Goal: Information Seeking & Learning: Learn about a topic

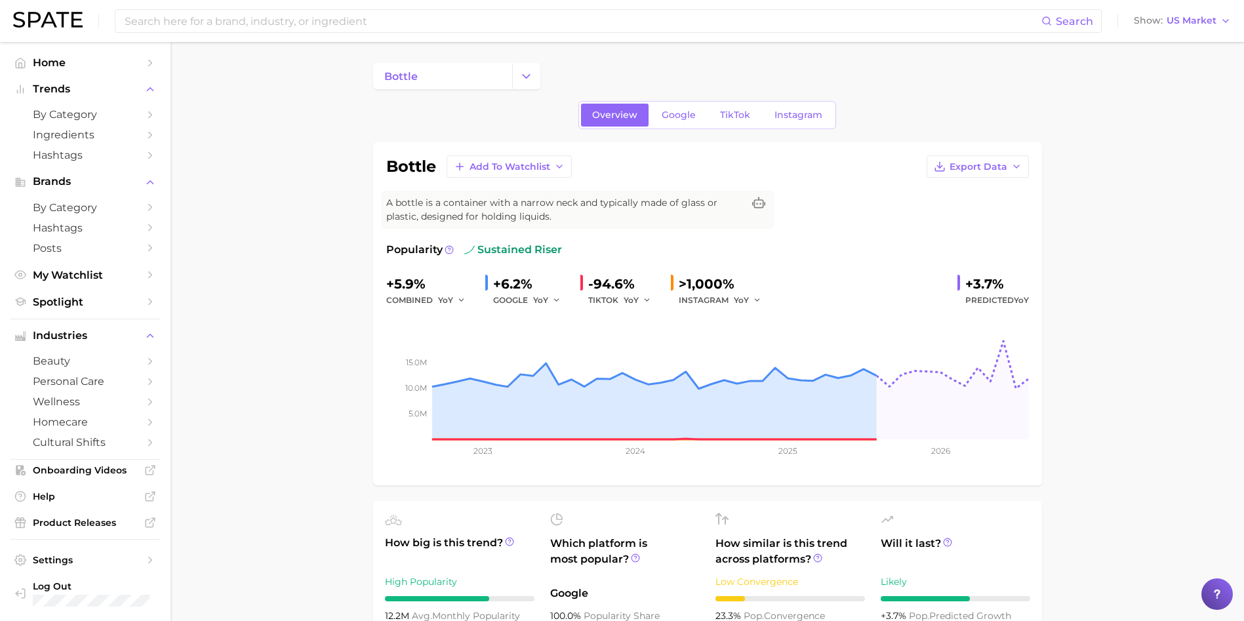
click at [668, 127] on div "Overview Google TikTok Instagram" at bounding box center [707, 115] width 258 height 28
click at [674, 108] on link "Google" at bounding box center [679, 115] width 56 height 23
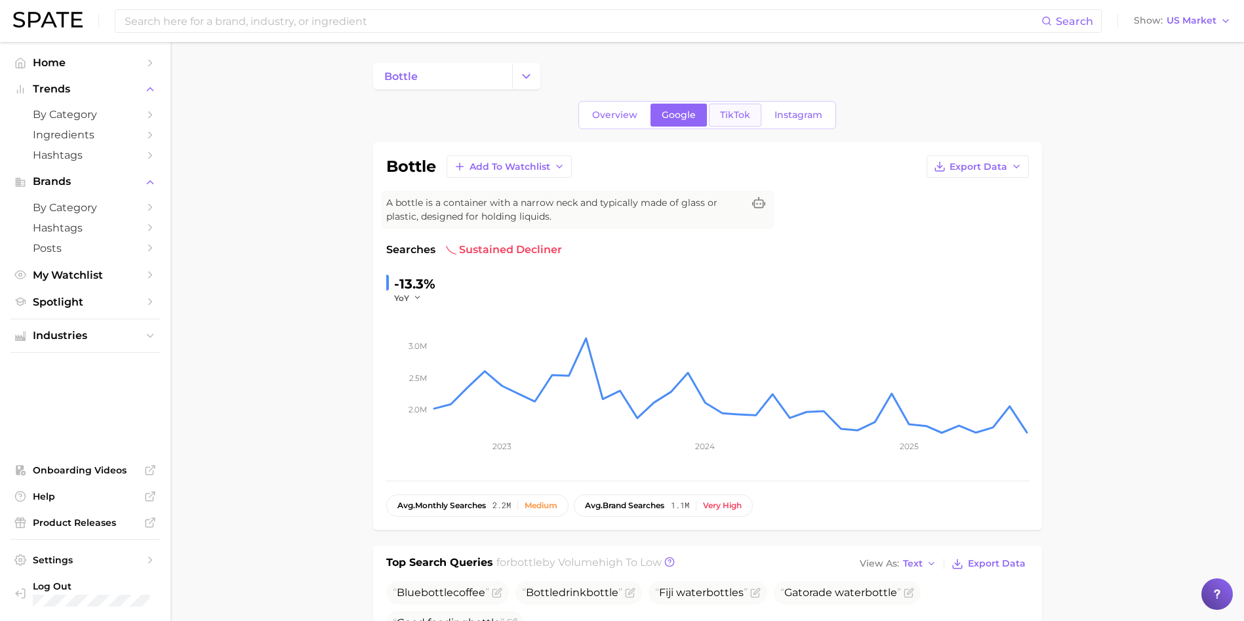
click at [742, 112] on span "TikTok" at bounding box center [735, 115] width 30 height 11
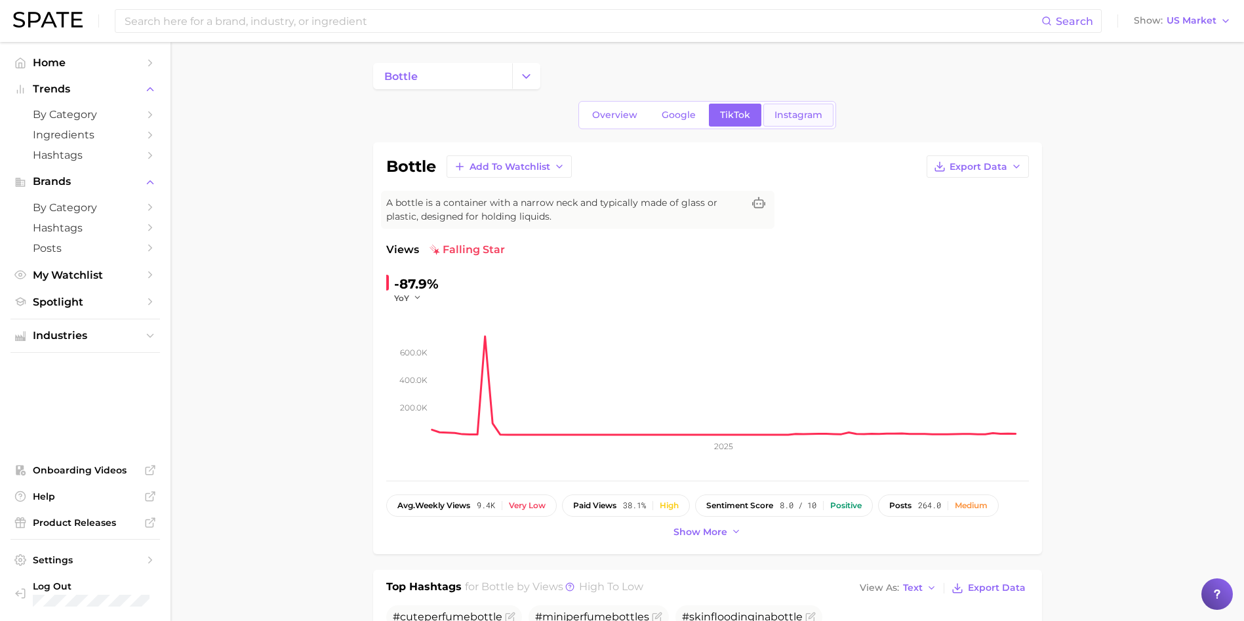
click at [815, 113] on span "Instagram" at bounding box center [799, 115] width 48 height 11
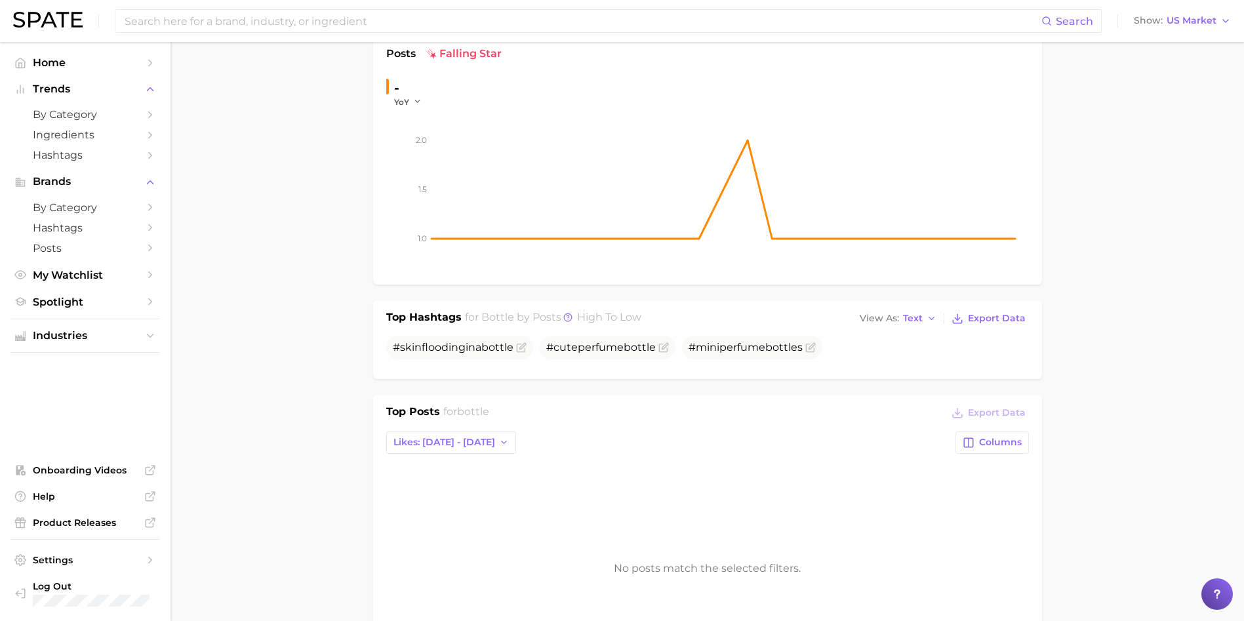
scroll to position [197, 0]
click at [472, 426] on div "Top Posts for bottle Export Data Likes: [DATE] - [DATE] Columns No posts match …" at bounding box center [707, 542] width 643 height 279
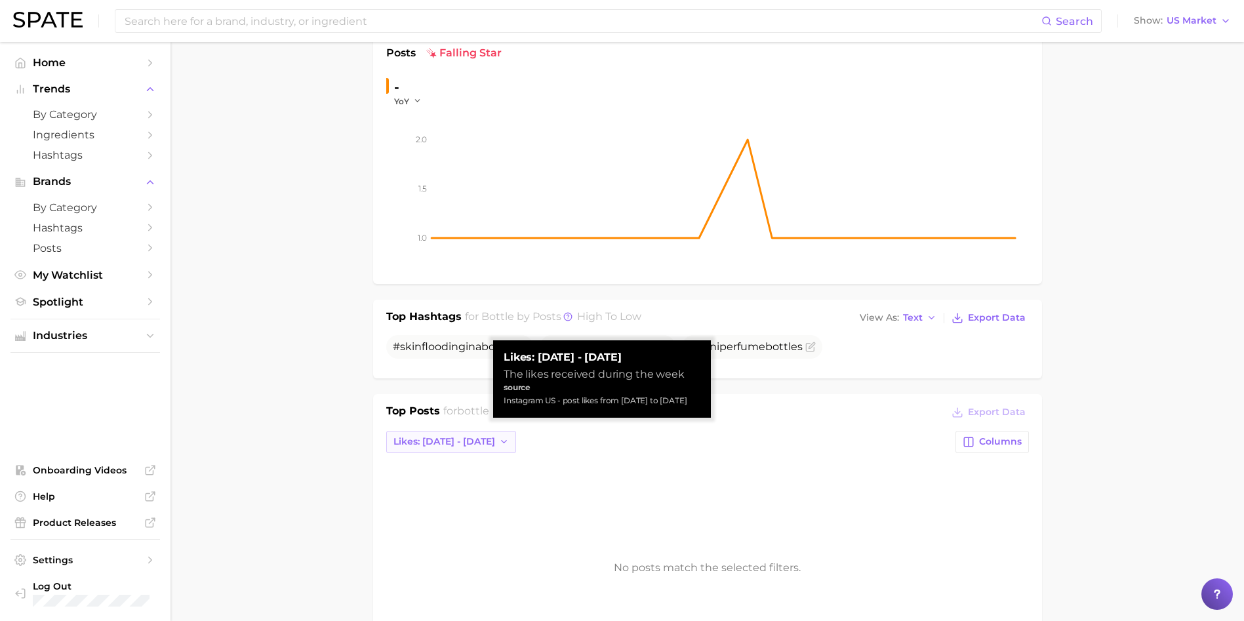
click at [459, 443] on span "Likes: [DATE] - [DATE]" at bounding box center [445, 441] width 102 height 11
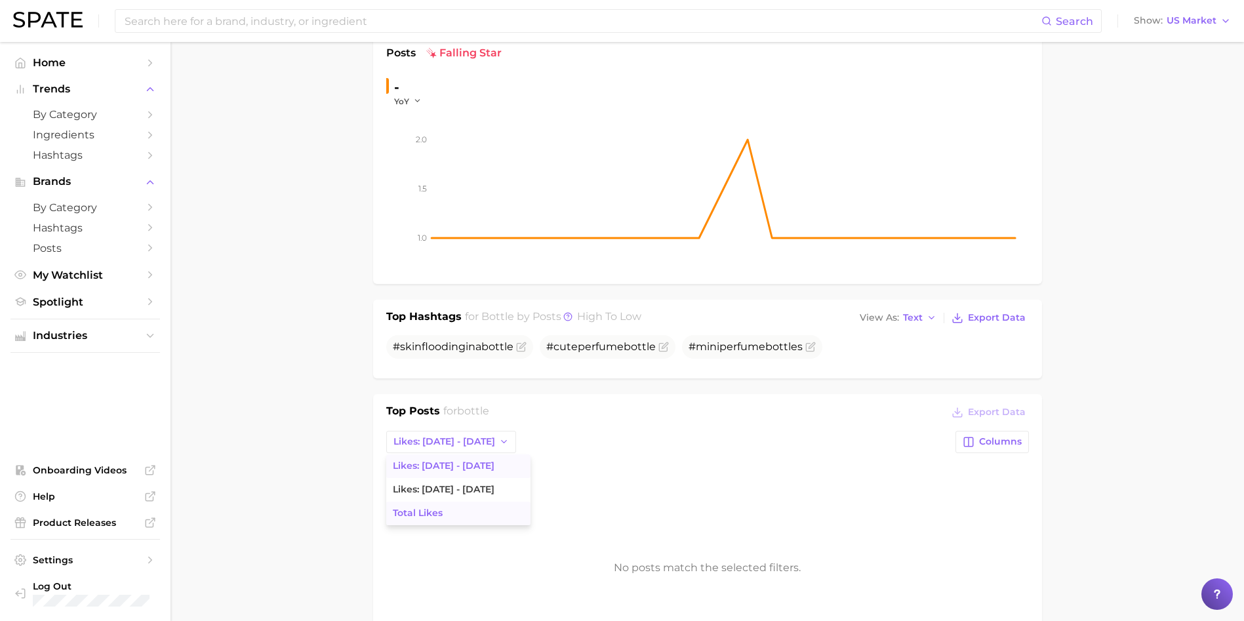
click at [415, 515] on span "Total Likes" at bounding box center [418, 513] width 50 height 11
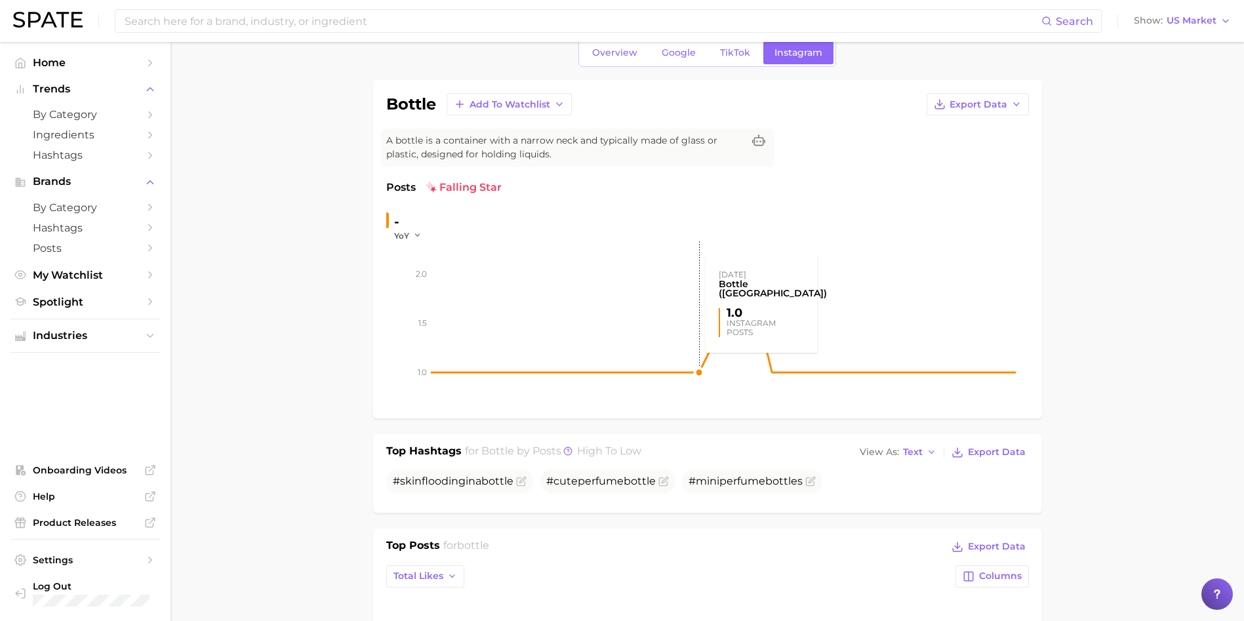
scroll to position [0, 0]
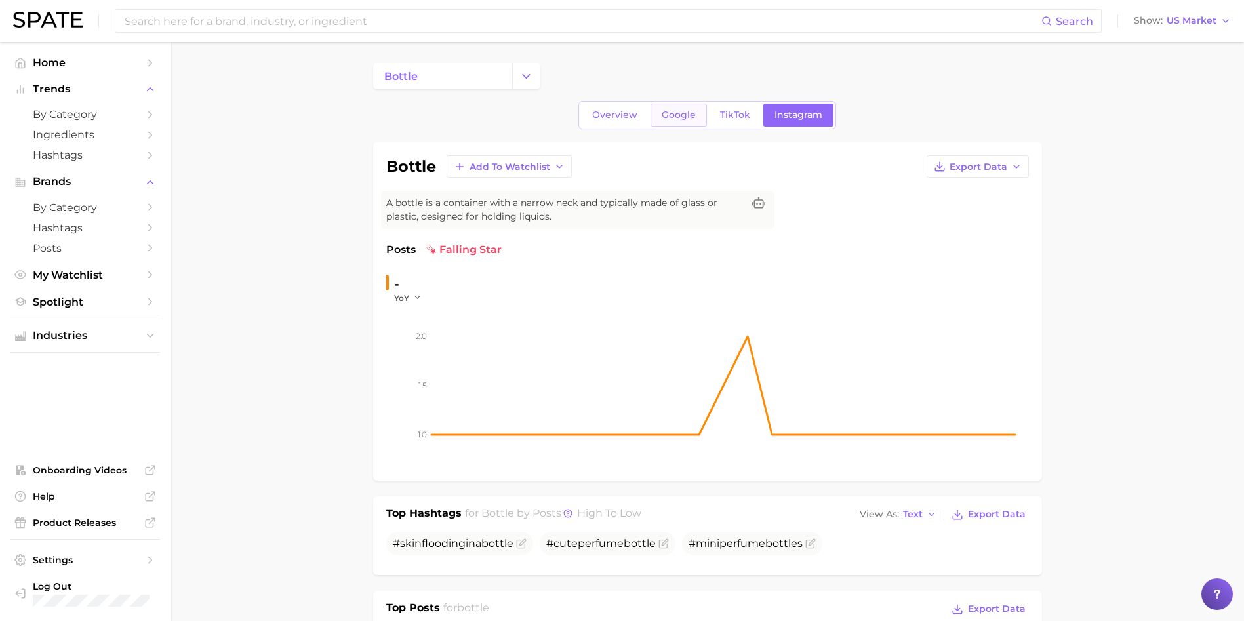
click at [678, 115] on span "Google" at bounding box center [679, 115] width 34 height 11
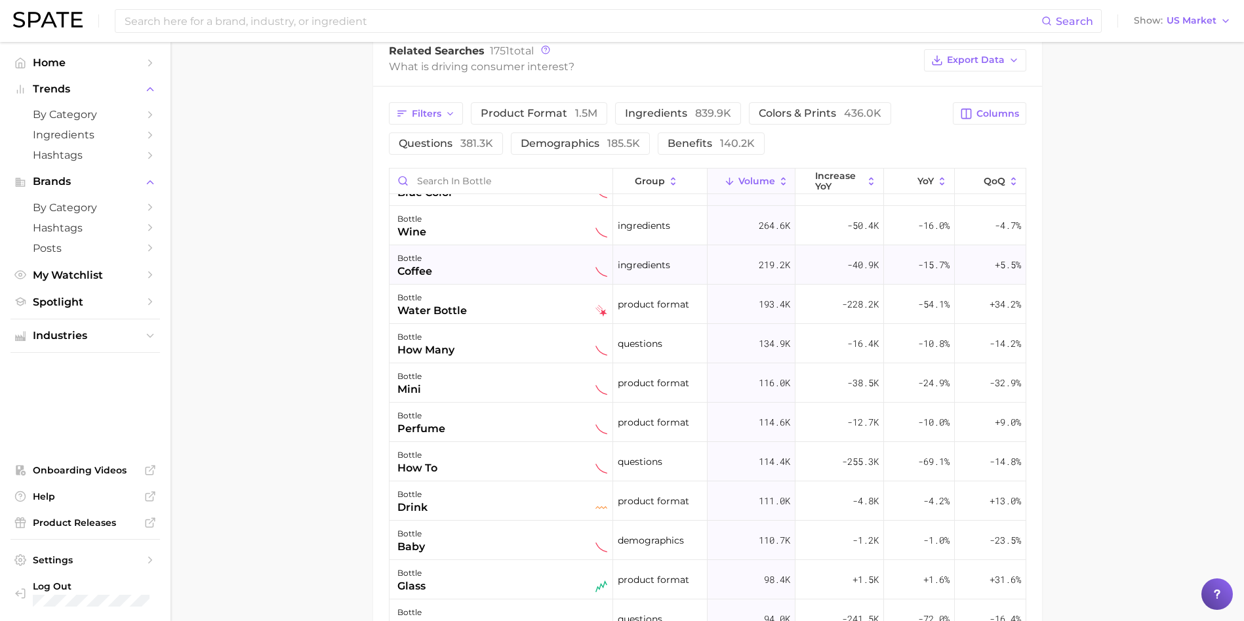
scroll to position [98, 0]
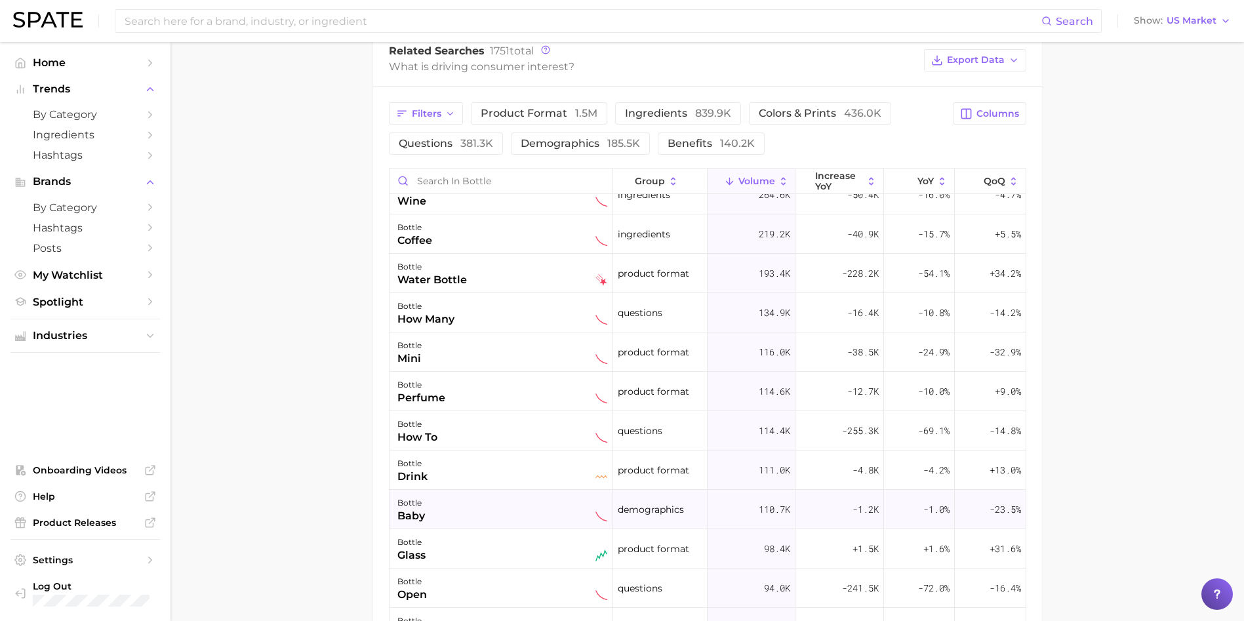
click at [434, 508] on div "bottle baby" at bounding box center [502, 509] width 210 height 29
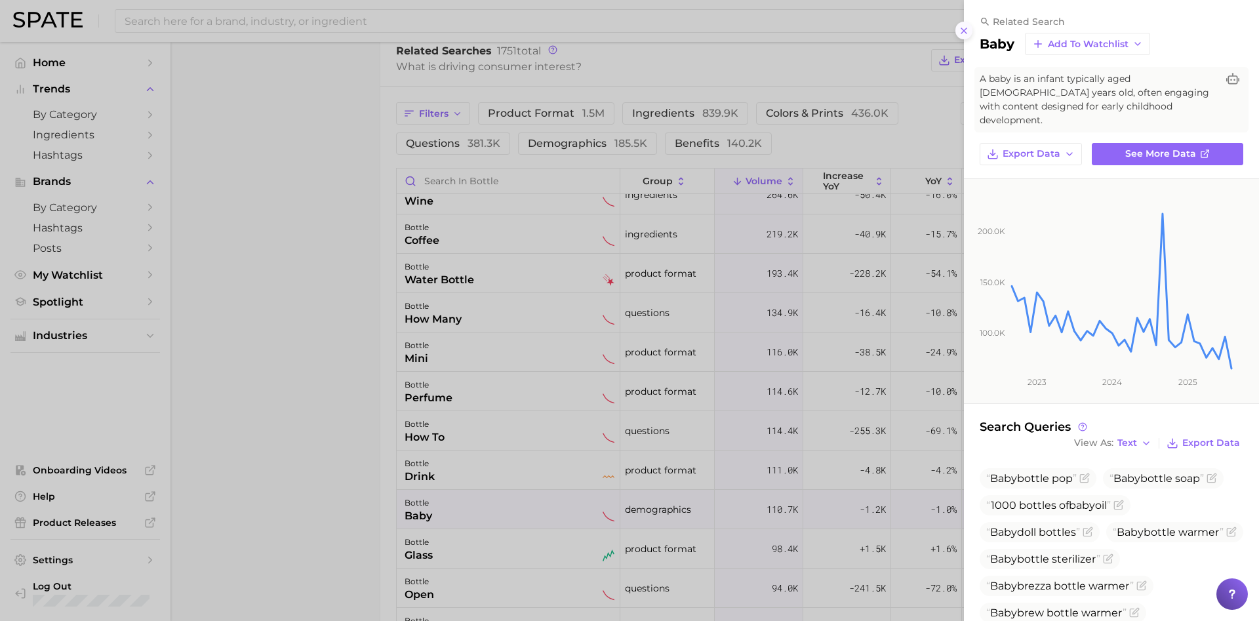
click at [960, 36] on button at bounding box center [965, 31] width 18 height 18
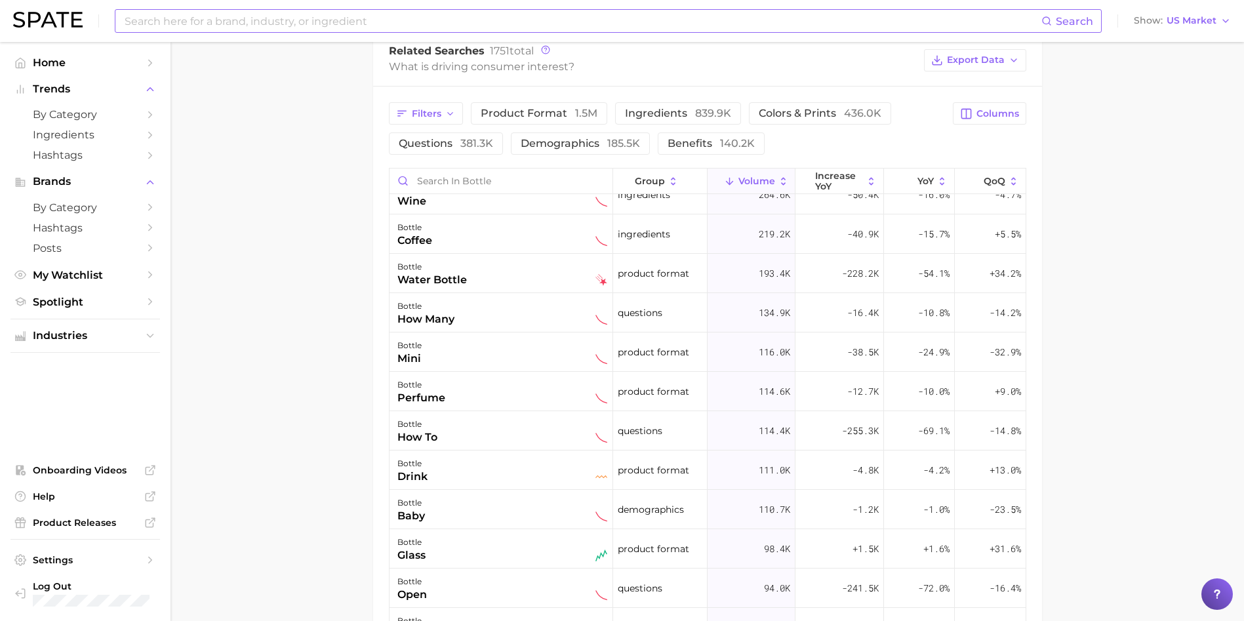
click at [354, 17] on input at bounding box center [582, 21] width 918 height 22
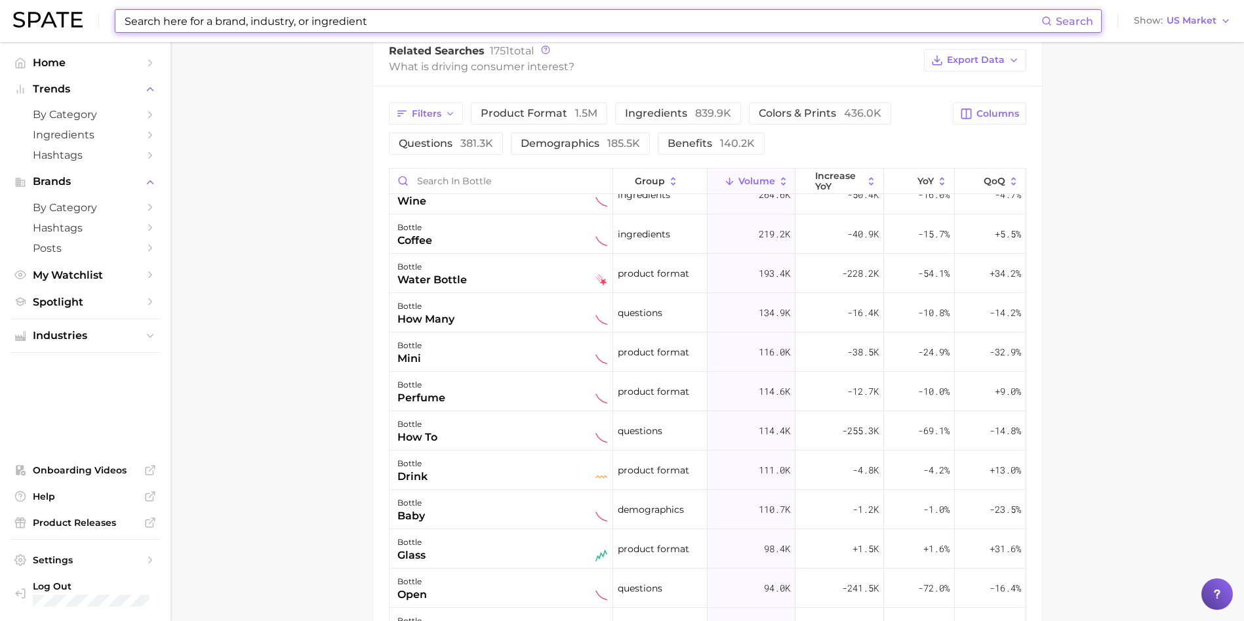
paste input "#pigeonbottles"
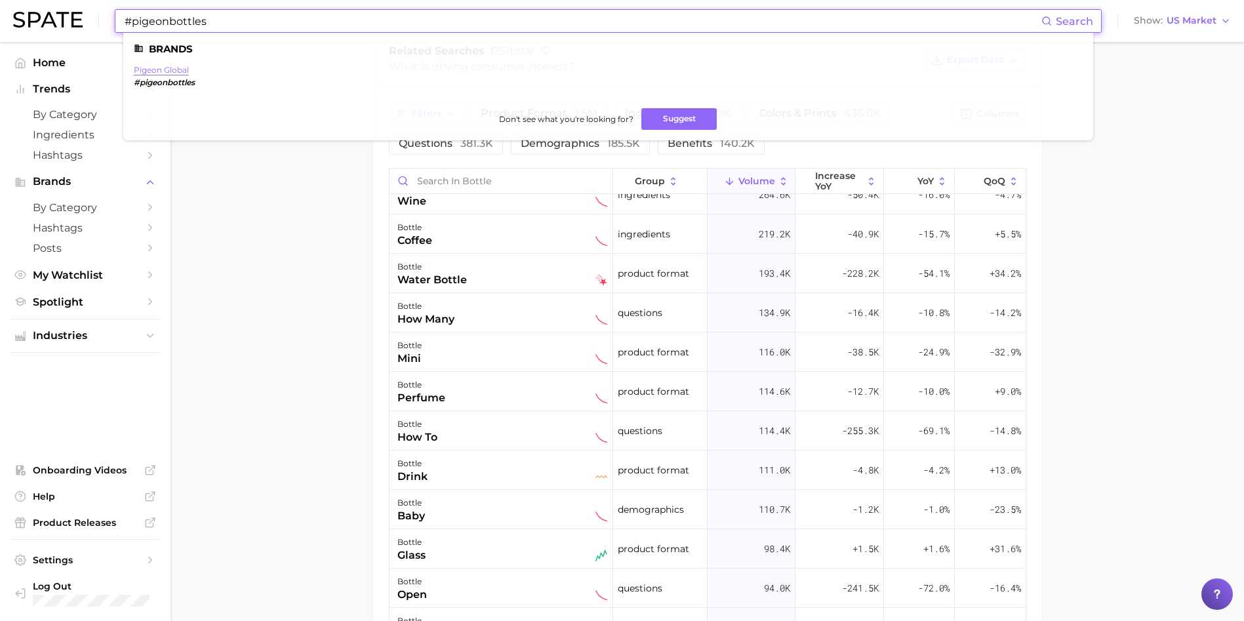
type input "#pigeonbottles"
click at [174, 70] on link "pigeon global" at bounding box center [161, 70] width 55 height 10
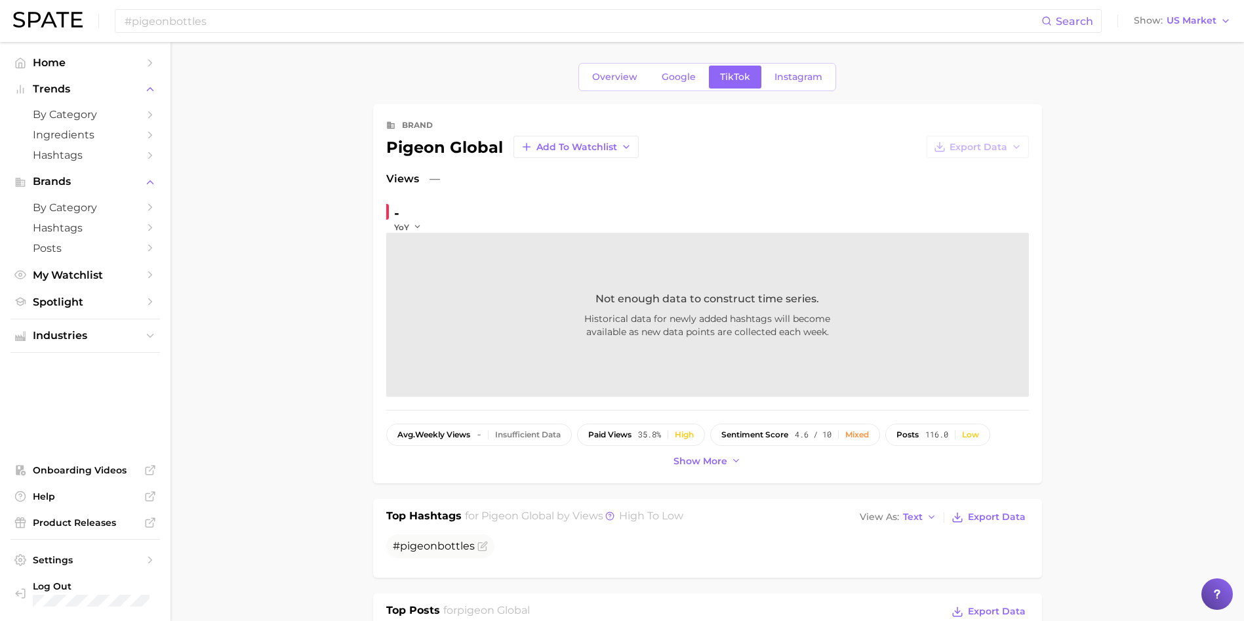
click at [685, 64] on div "Overview Google TikTok Instagram" at bounding box center [707, 77] width 258 height 28
click at [684, 78] on span "Google" at bounding box center [679, 76] width 34 height 11
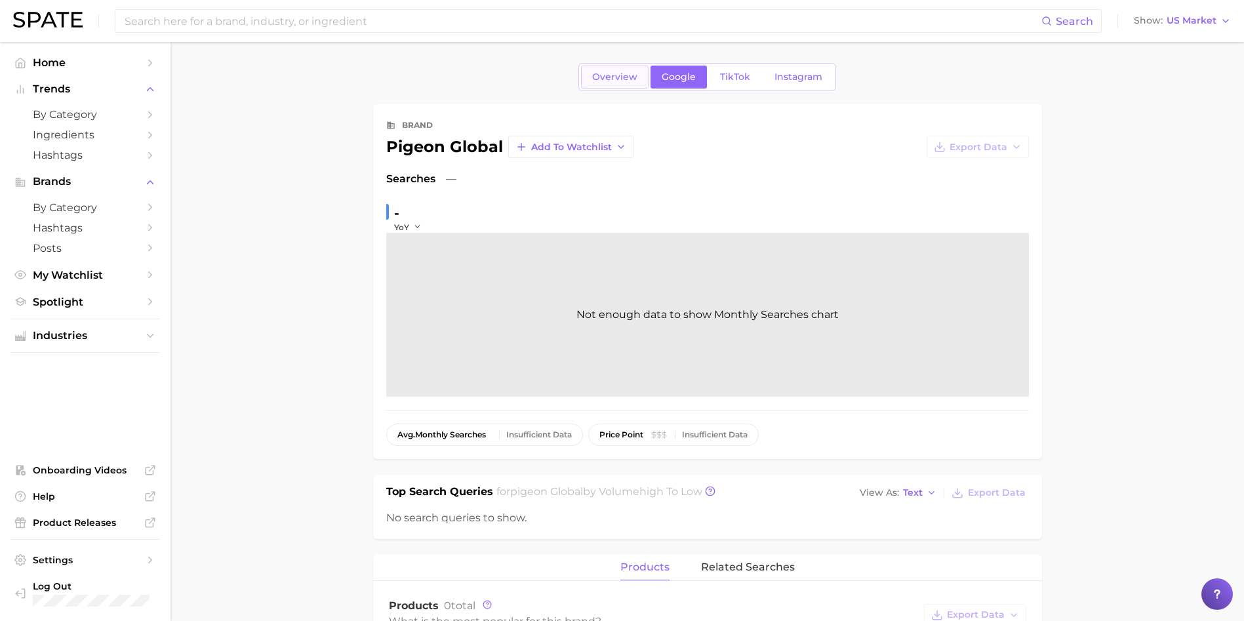
click at [616, 73] on span "Overview" at bounding box center [614, 76] width 45 height 11
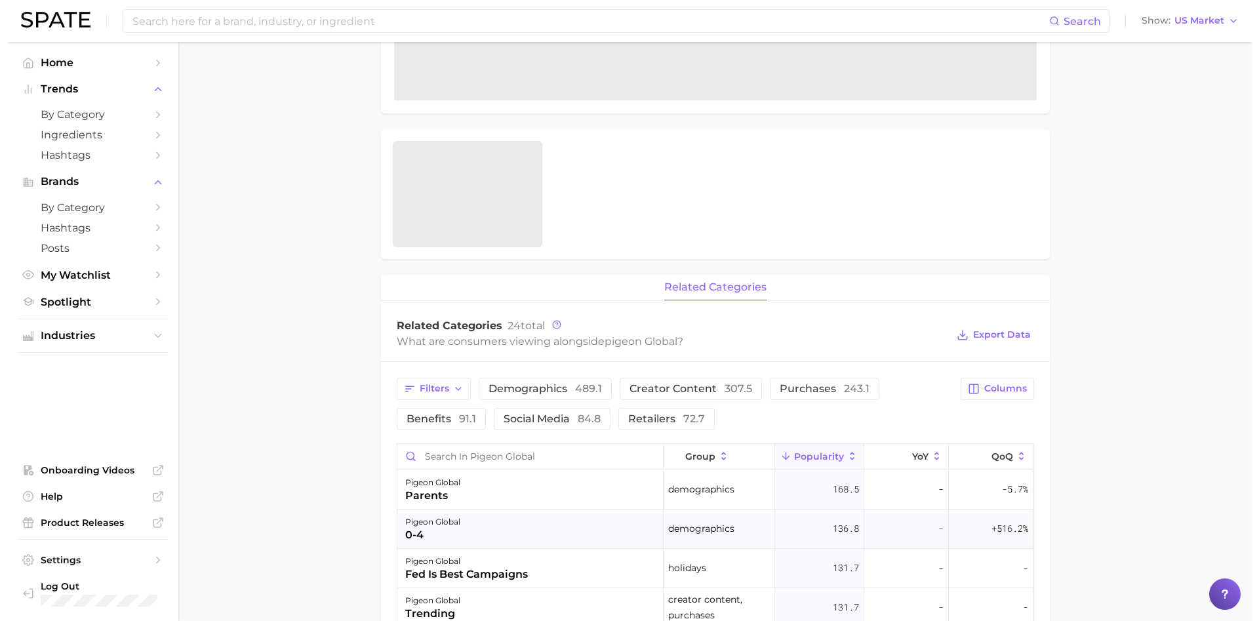
scroll to position [394, 0]
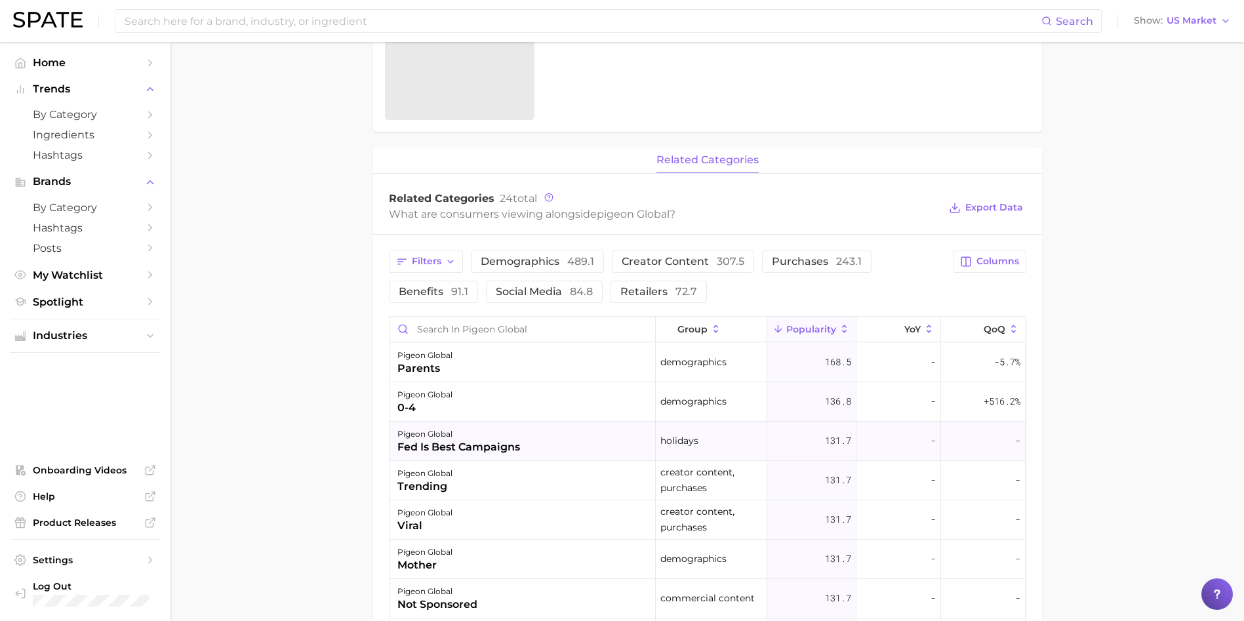
click at [466, 432] on div "pigeon global" at bounding box center [458, 434] width 123 height 16
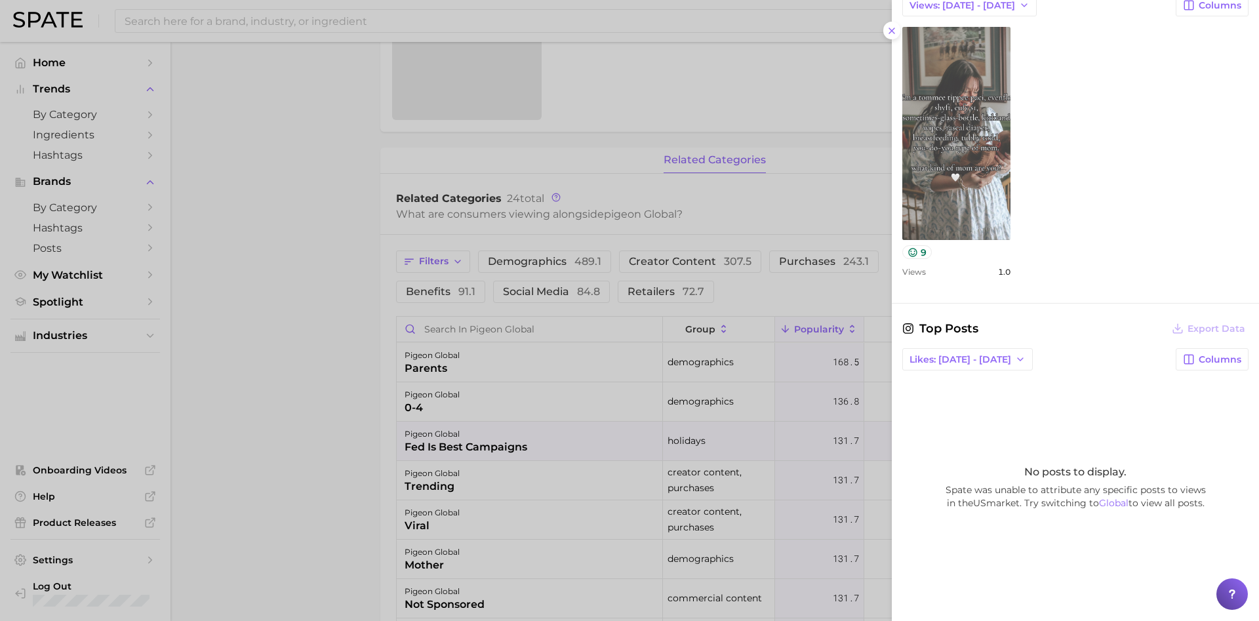
scroll to position [0, 0]
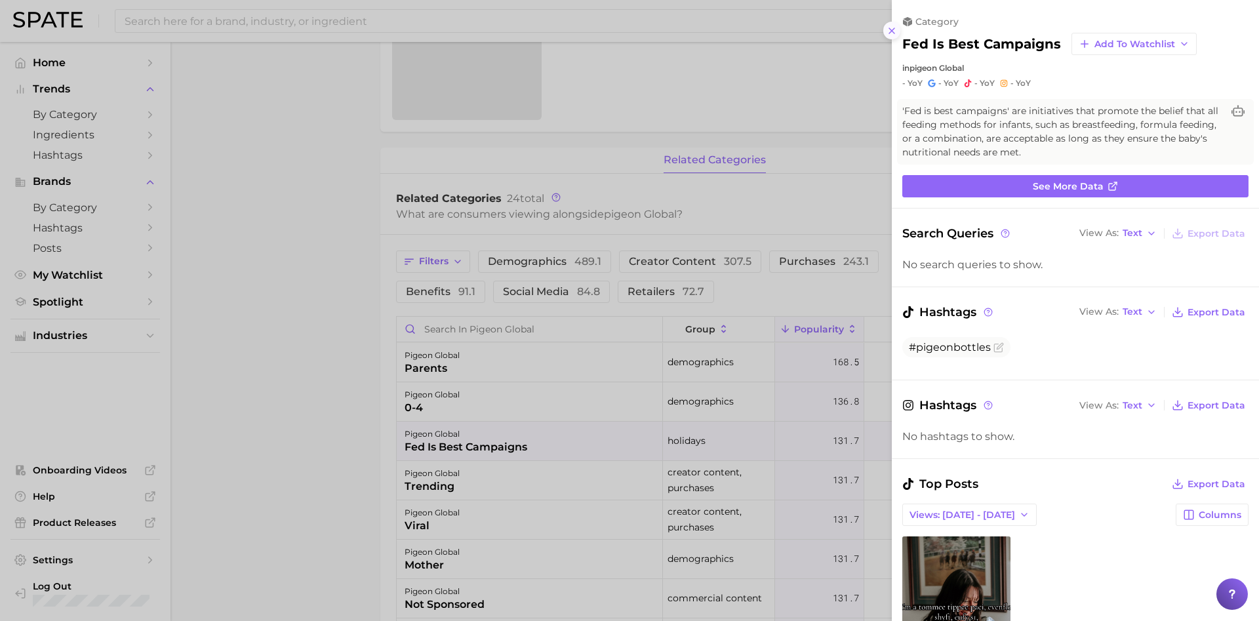
click at [886, 34] on button at bounding box center [892, 31] width 18 height 18
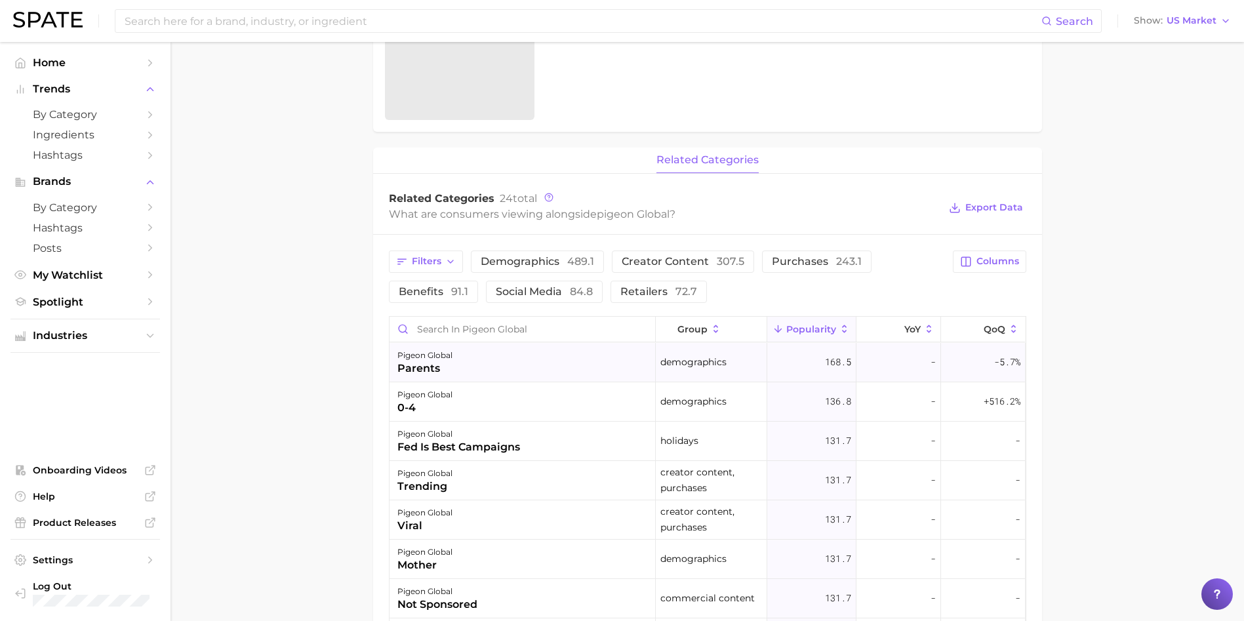
click at [432, 362] on div "parents" at bounding box center [424, 369] width 55 height 16
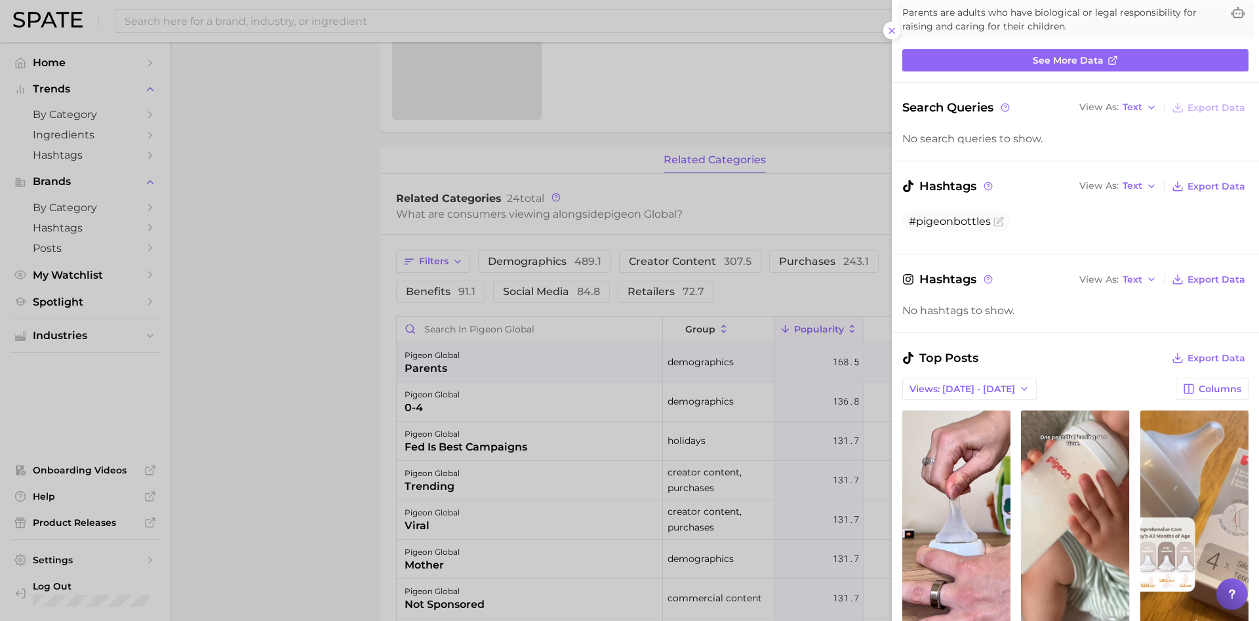
scroll to position [295, 0]
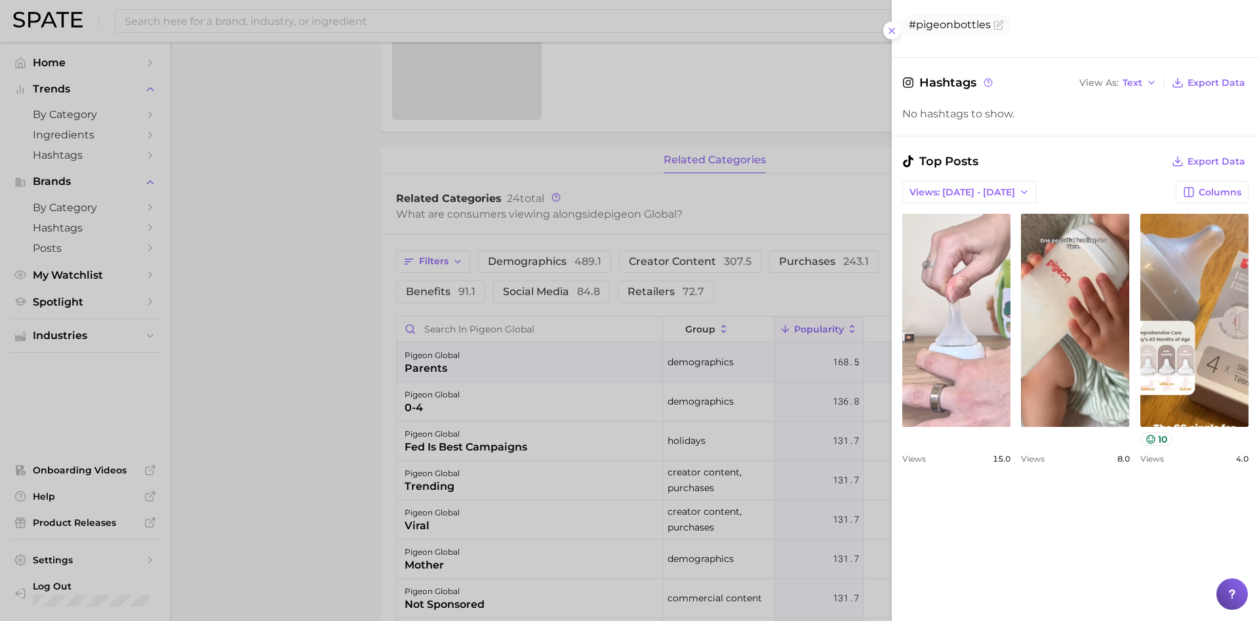
click at [976, 335] on link "view post on TikTok" at bounding box center [956, 320] width 108 height 213
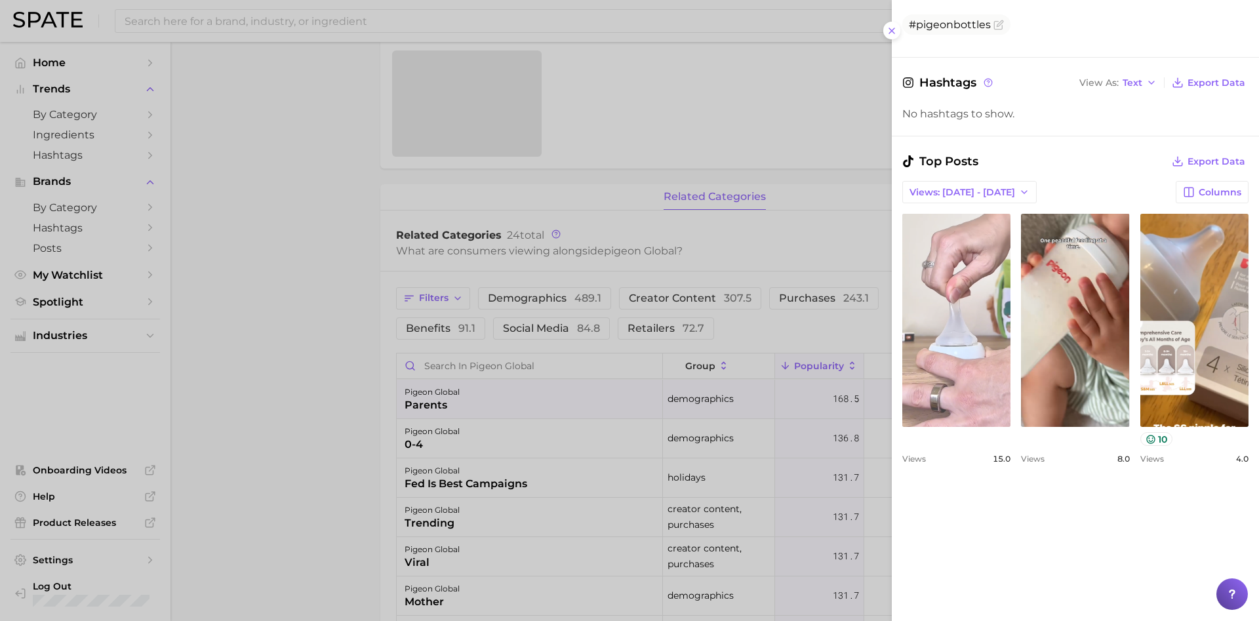
scroll to position [430, 0]
